Goal: Navigation & Orientation: Find specific page/section

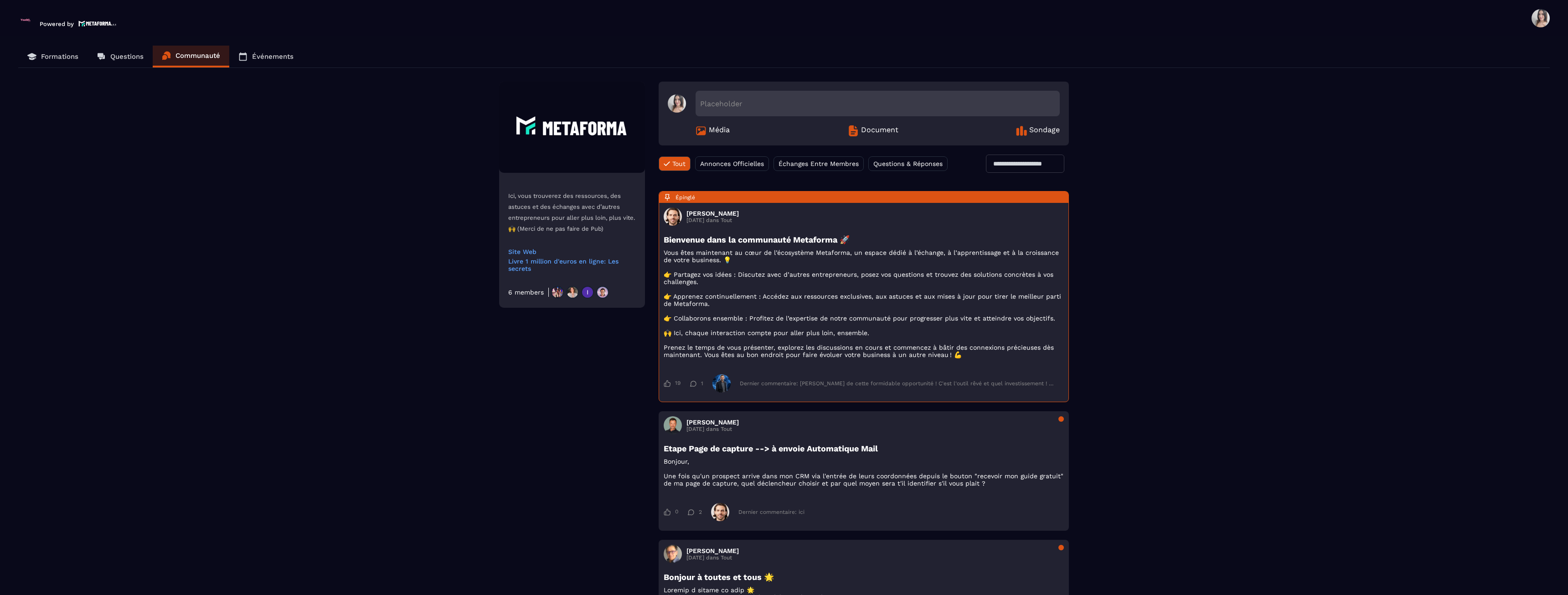
click at [55, 21] on p "Powered by" at bounding box center [57, 24] width 34 height 7
click at [44, 54] on p "Formations" at bounding box center [59, 56] width 37 height 8
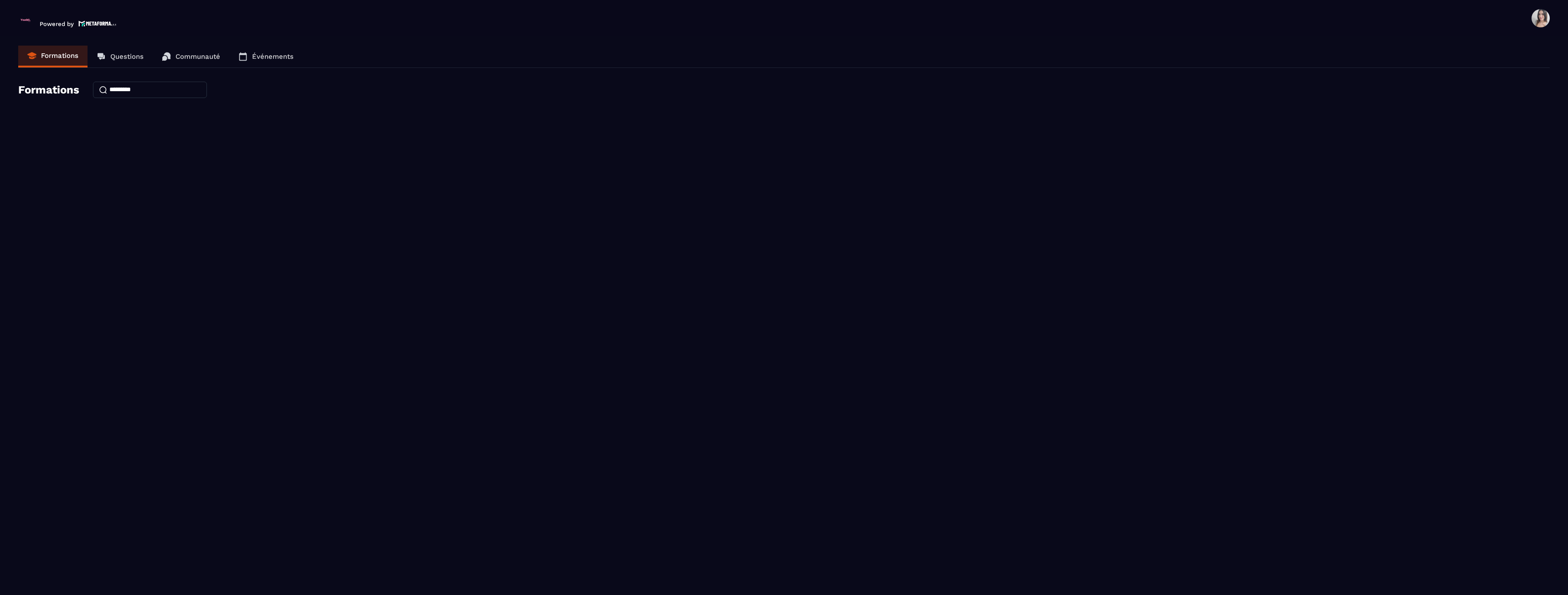
click at [1549, 21] on span at bounding box center [1541, 18] width 18 height 18
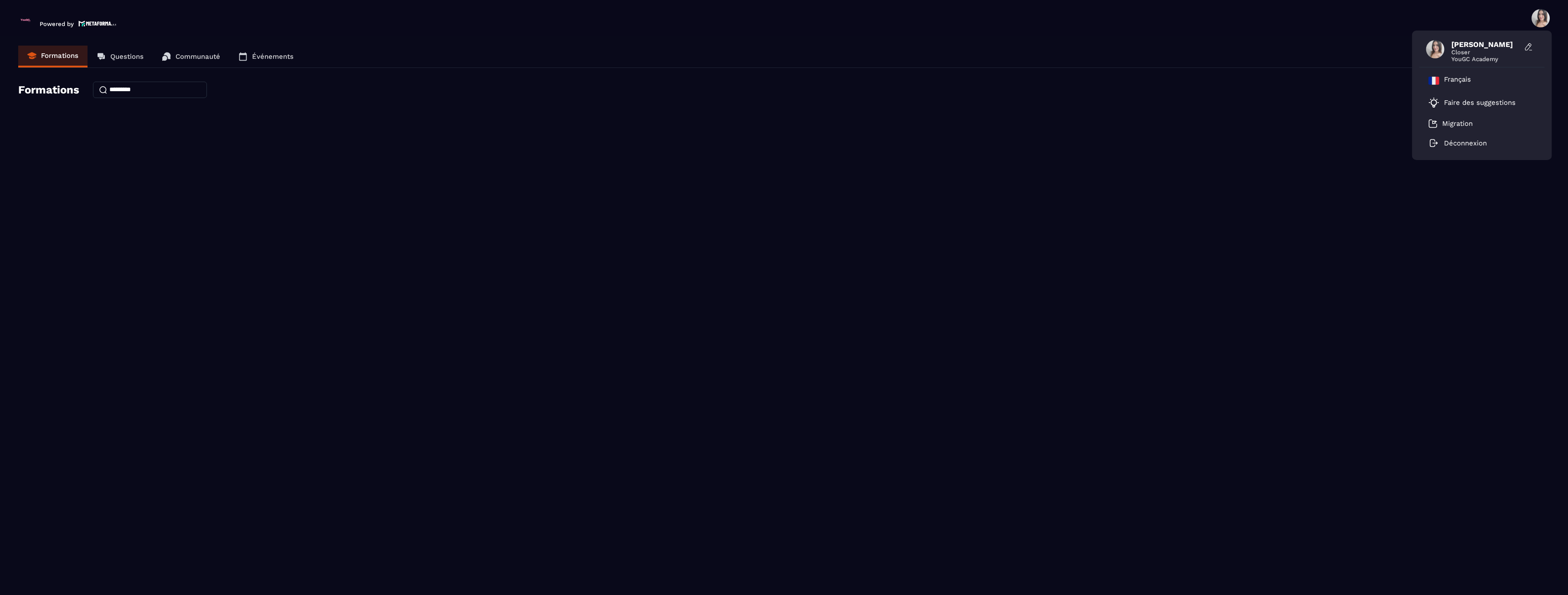
click at [1421, 23] on header "Powered by [PERSON_NAME] Closer YouGC Academy Français Faire des suggestions Mi…" at bounding box center [784, 18] width 1568 height 37
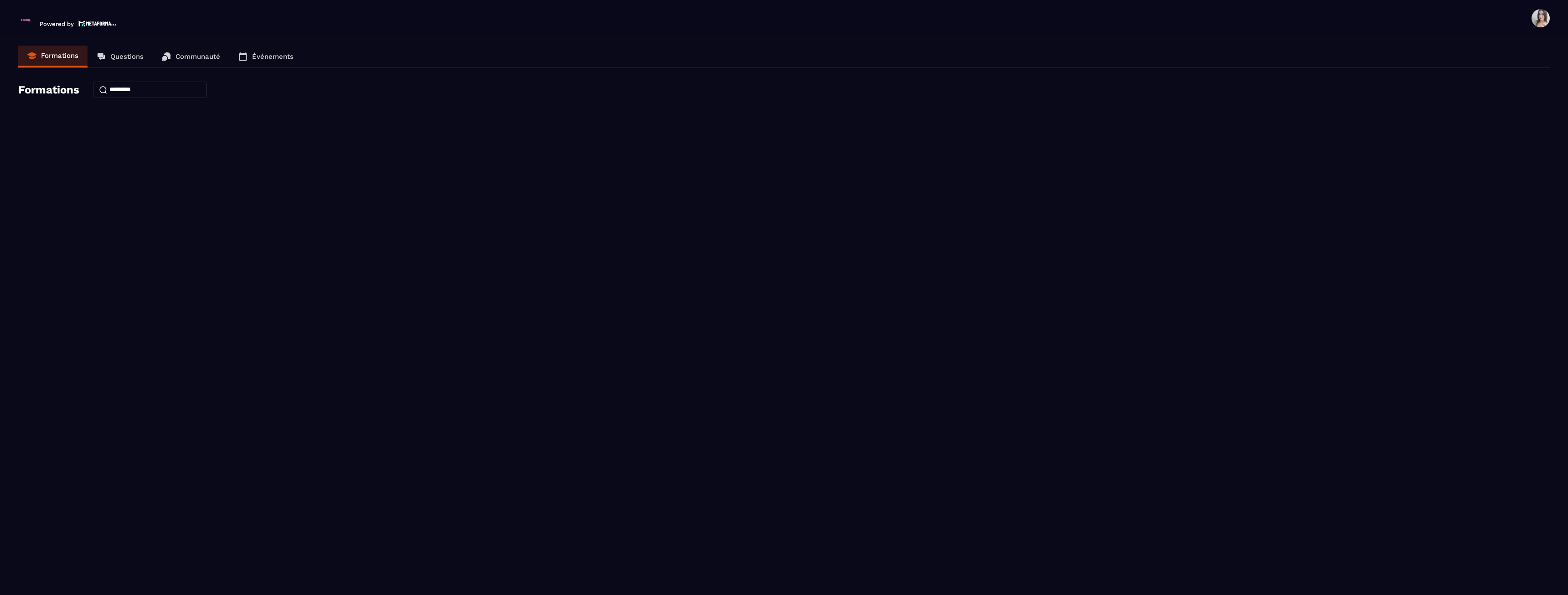
click at [28, 22] on img at bounding box center [26, 20] width 15 height 15
click at [295, 59] on link "Événements" at bounding box center [266, 57] width 74 height 22
click at [75, 55] on p "Formations" at bounding box center [59, 56] width 37 height 8
drag, startPoint x: 75, startPoint y: 55, endPoint x: 24, endPoint y: 55, distance: 51.0
click at [43, 54] on p "Formations" at bounding box center [59, 55] width 37 height 8
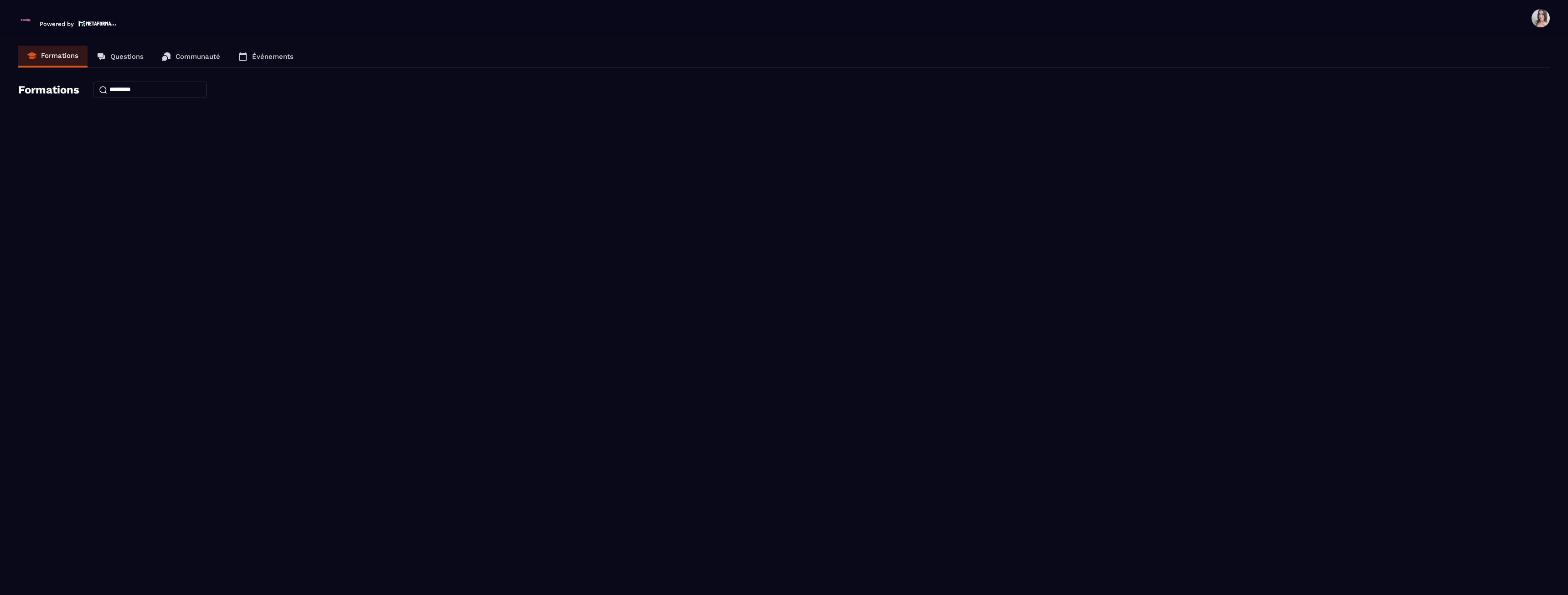
click at [1539, 24] on span at bounding box center [1541, 18] width 18 height 18
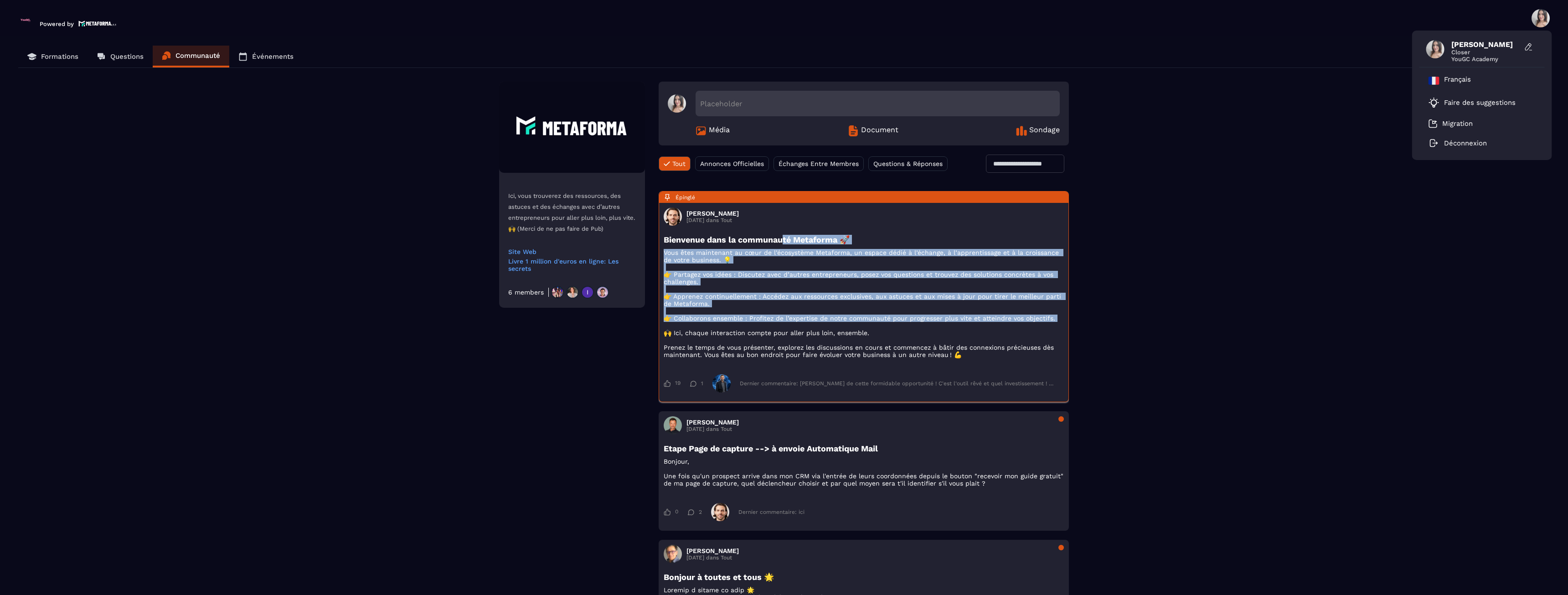
drag, startPoint x: 838, startPoint y: 283, endPoint x: 890, endPoint y: 330, distance: 70.1
click at [890, 330] on div "Bienvenue dans la communauté Metaforma 🚀 Vous êtes maintenant au cœur de l’écos…" at bounding box center [863, 301] width 400 height 133
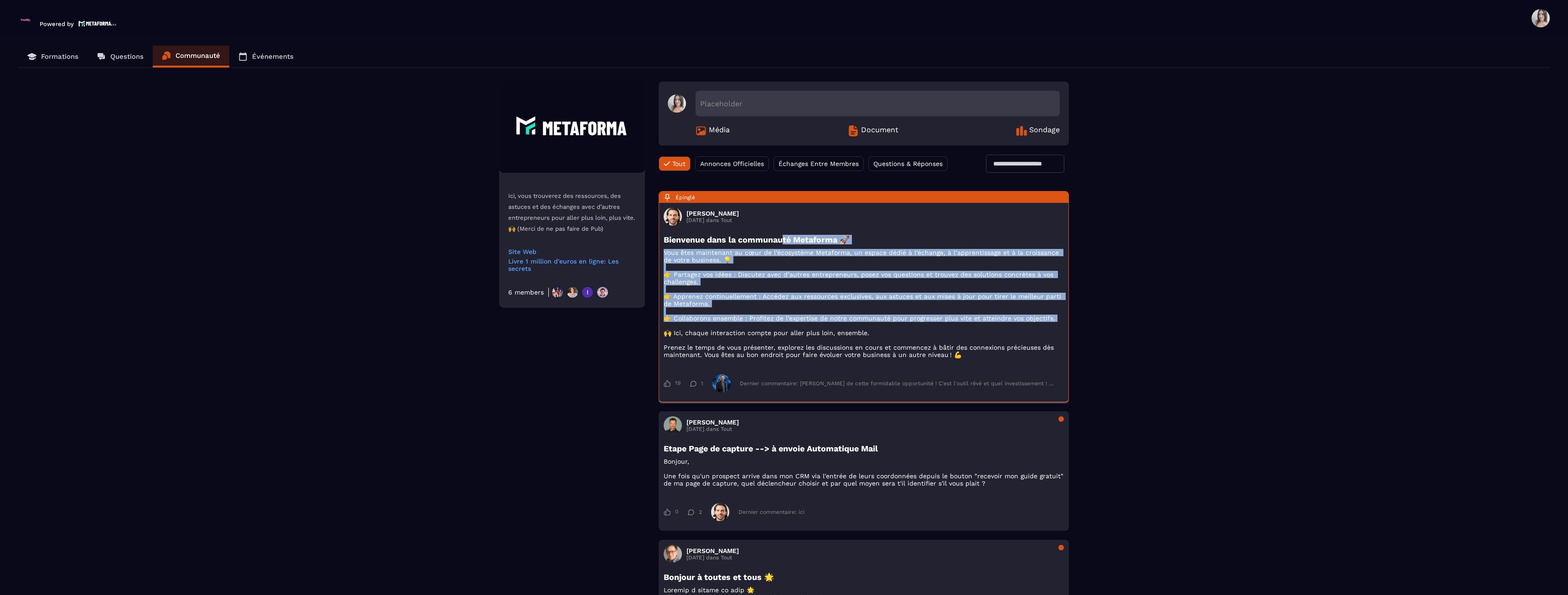
click at [890, 331] on body "Powered by [PERSON_NAME] [EMAIL_ADDRESS][DOMAIN_NAME] Formations Questions Comm…" at bounding box center [784, 297] width 1568 height 595
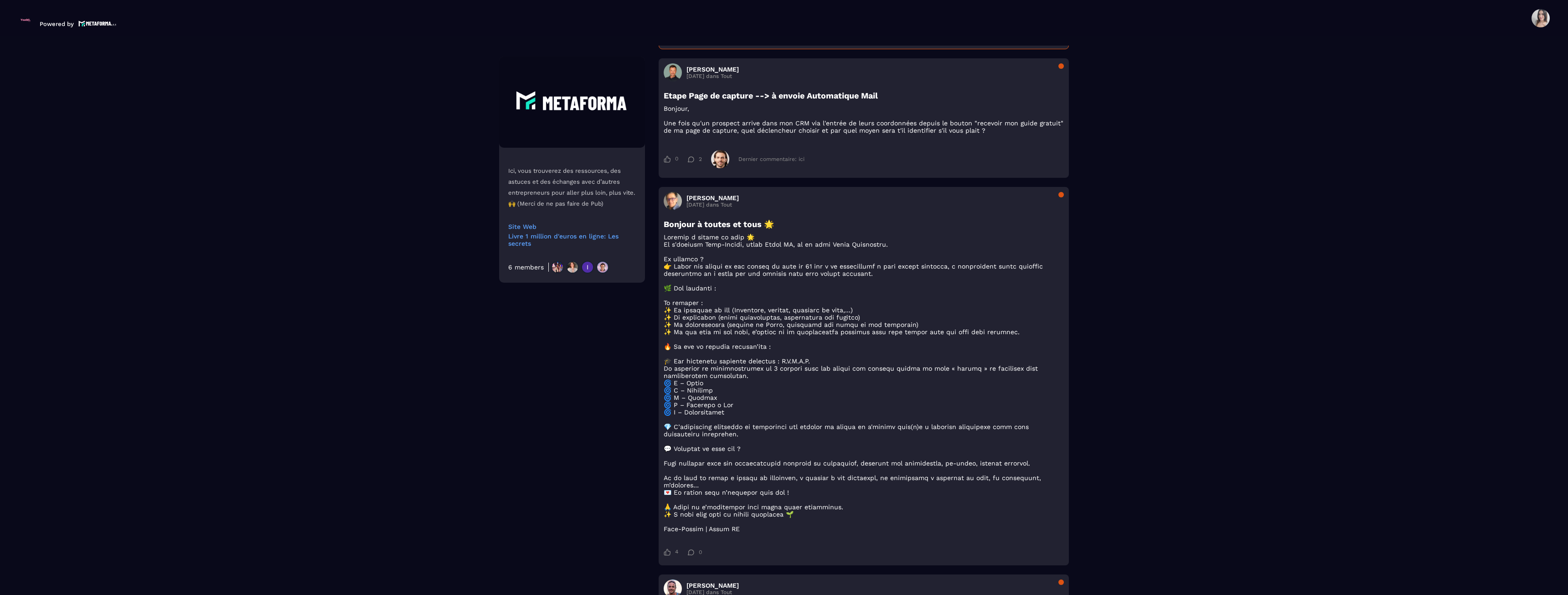
scroll to position [456, 0]
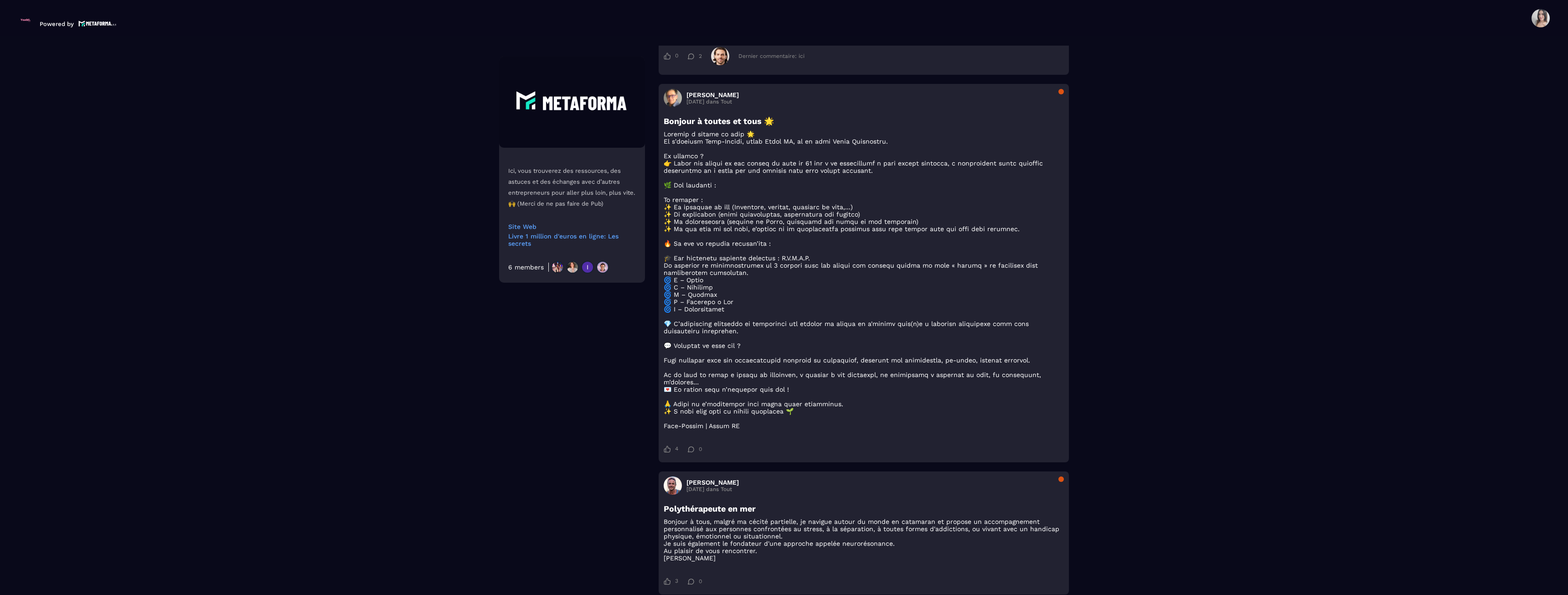
click at [23, 21] on img at bounding box center [26, 20] width 15 height 15
